Goal: Task Accomplishment & Management: Manage account settings

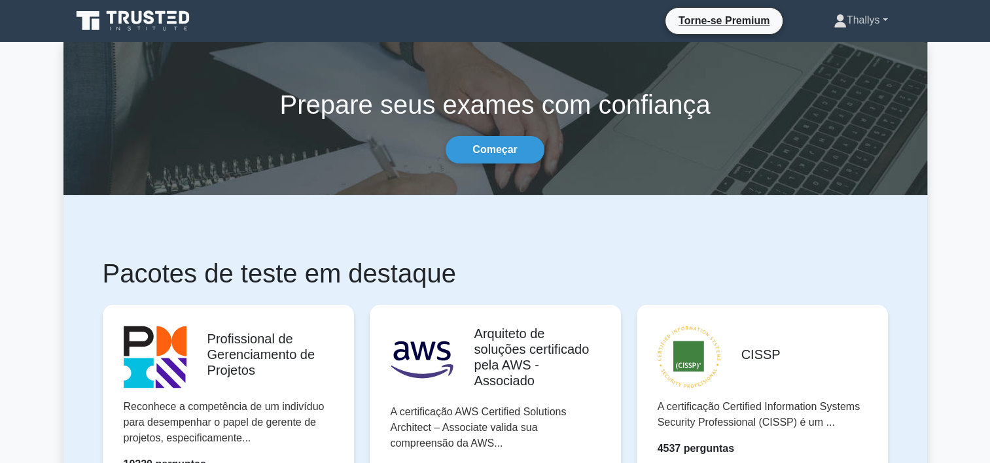
click at [856, 27] on link "Thallys" at bounding box center [860, 20] width 117 height 26
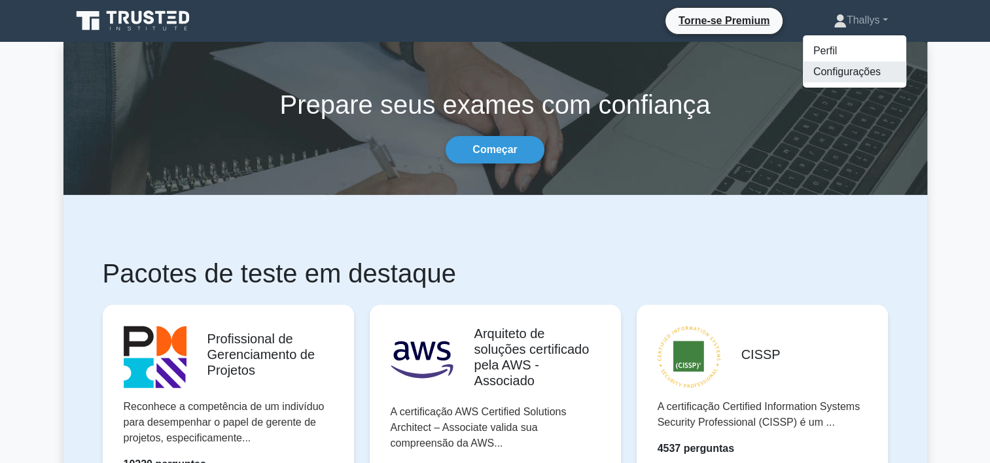
click at [848, 71] on link "Configurações" at bounding box center [854, 72] width 103 height 21
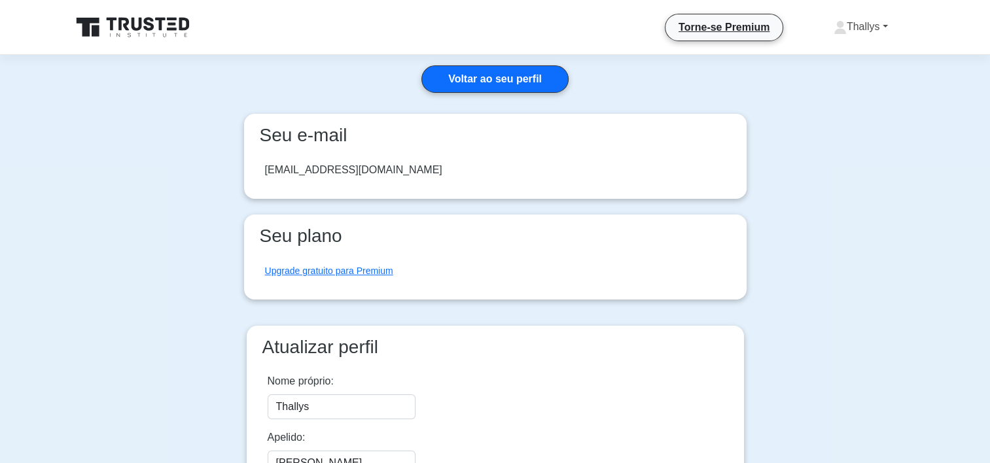
click at [836, 24] on icon at bounding box center [839, 24] width 7 height 7
click at [821, 56] on link "Perfil" at bounding box center [854, 57] width 103 height 21
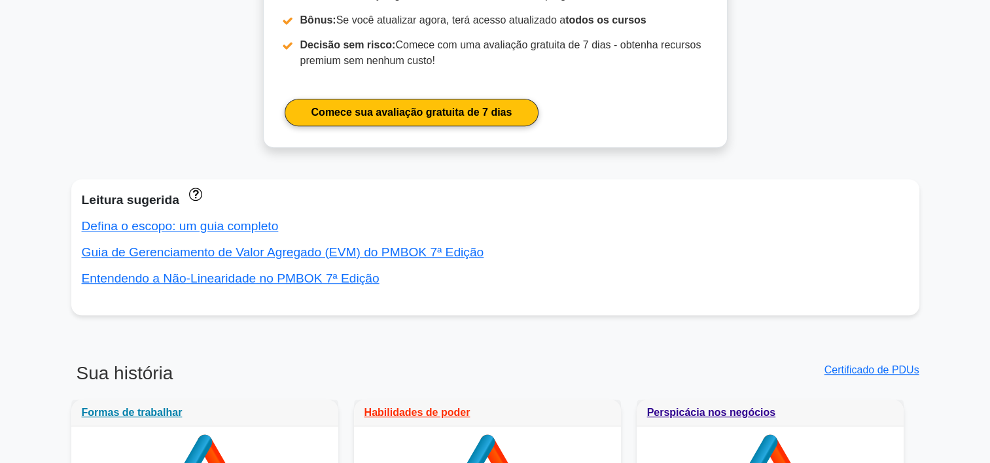
scroll to position [733, 0]
